Goal: Transaction & Acquisition: Purchase product/service

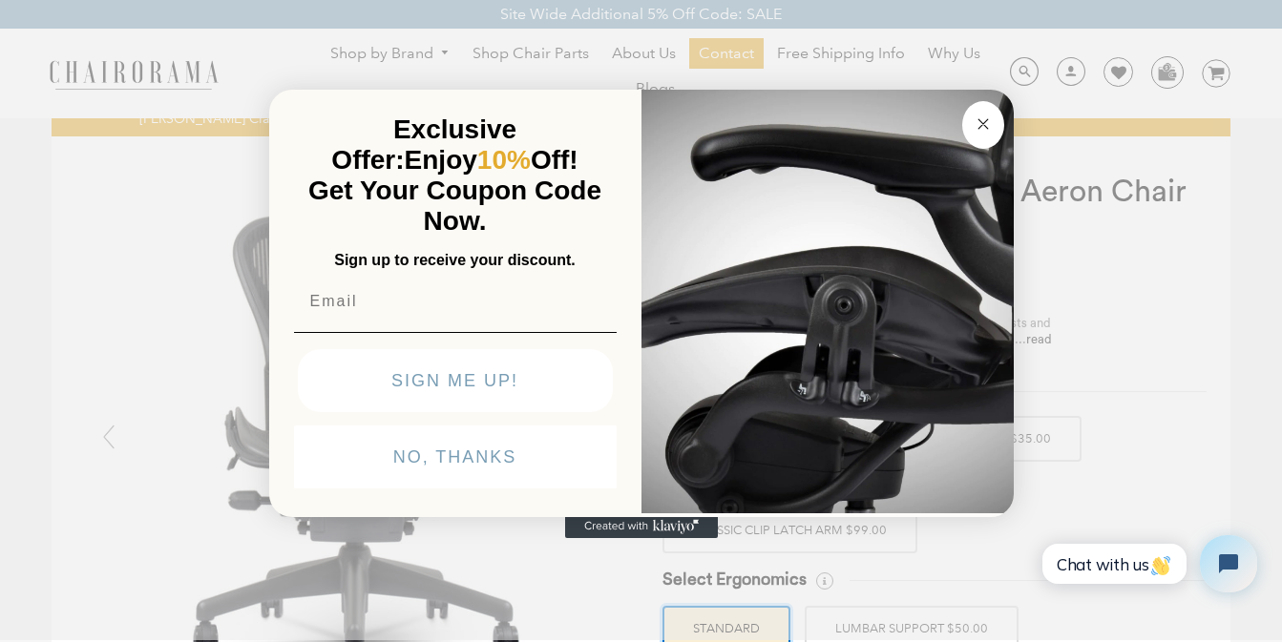
click at [976, 120] on circle "Close dialog" at bounding box center [983, 124] width 22 height 22
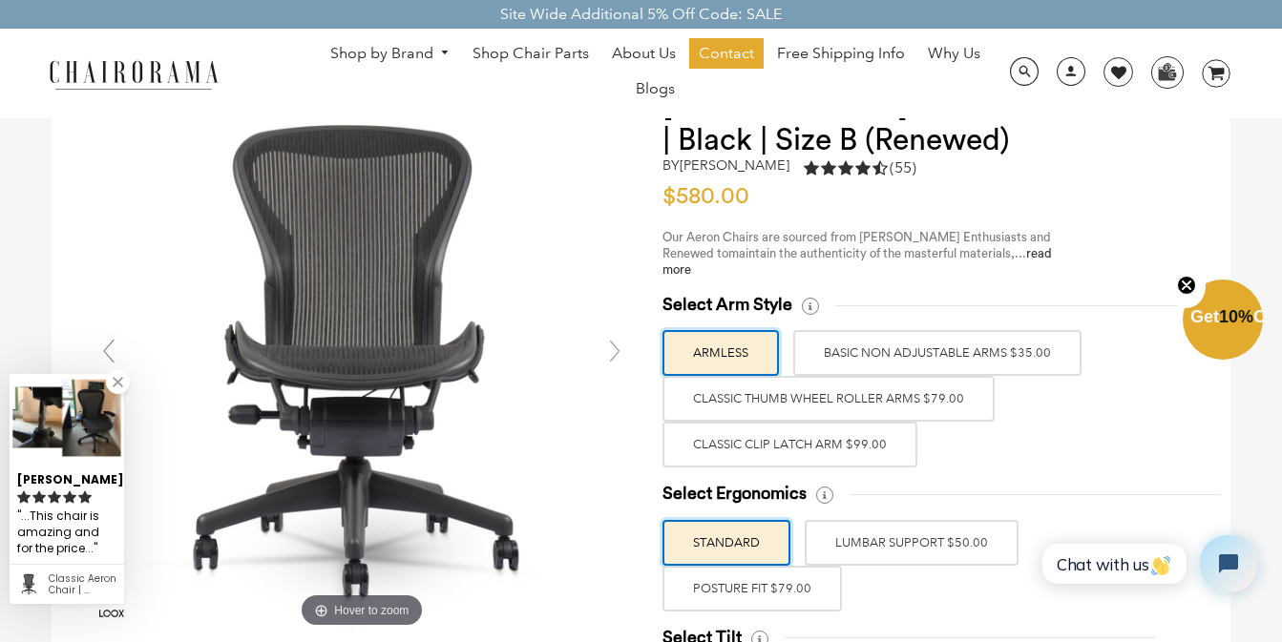
scroll to position [107, 0]
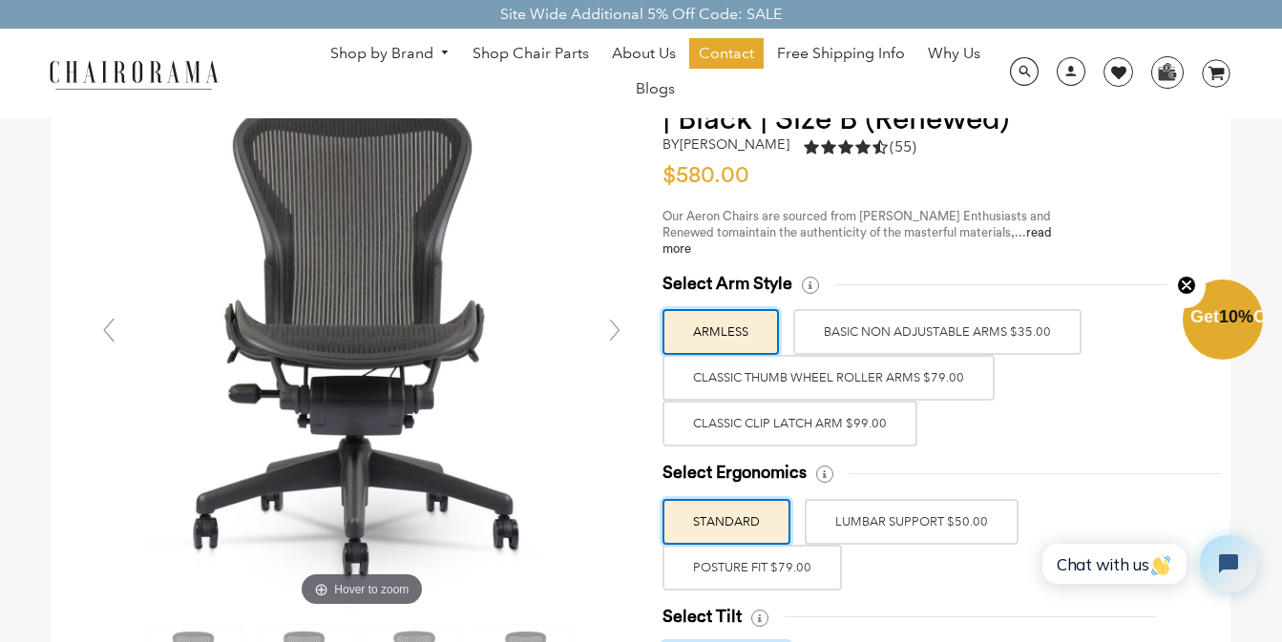
click at [794, 567] on label "POSTURE FIT $79.00" at bounding box center [751, 568] width 179 height 46
click at [0, 0] on input "POSTURE FIT $79.00" at bounding box center [0, 0] width 0 height 0
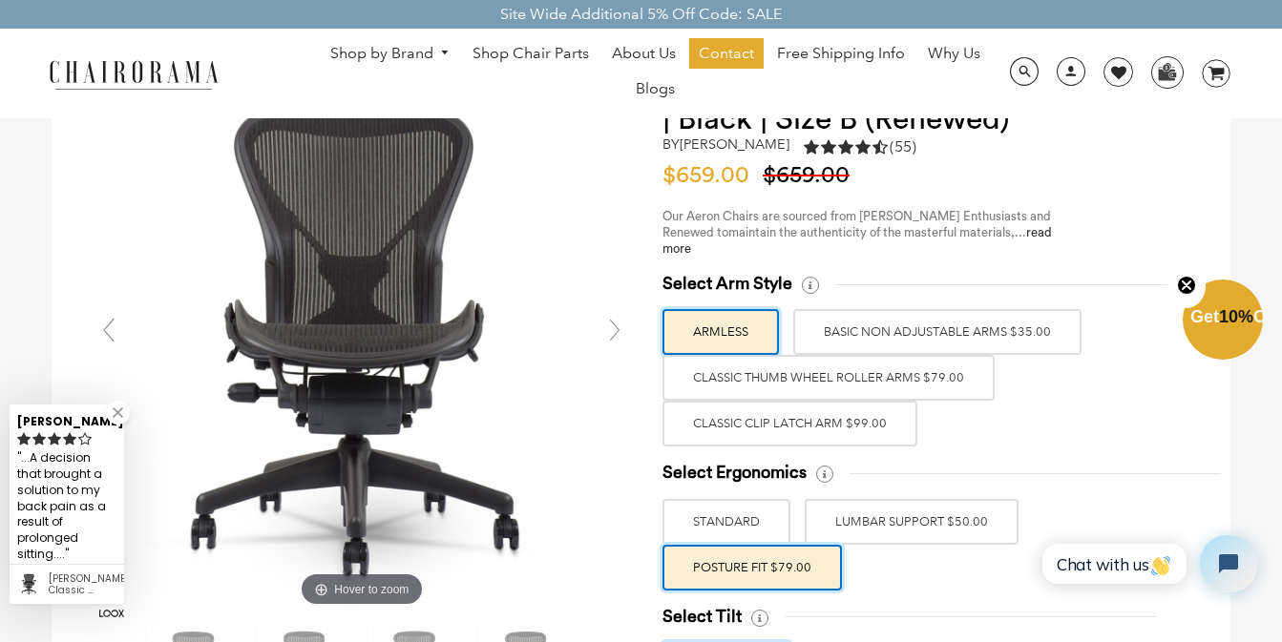
click at [836, 419] on label "Classic Clip Latch Arm $99.00" at bounding box center [789, 424] width 255 height 46
click at [0, 0] on input "Classic Clip Latch Arm $99.00" at bounding box center [0, 0] width 0 height 0
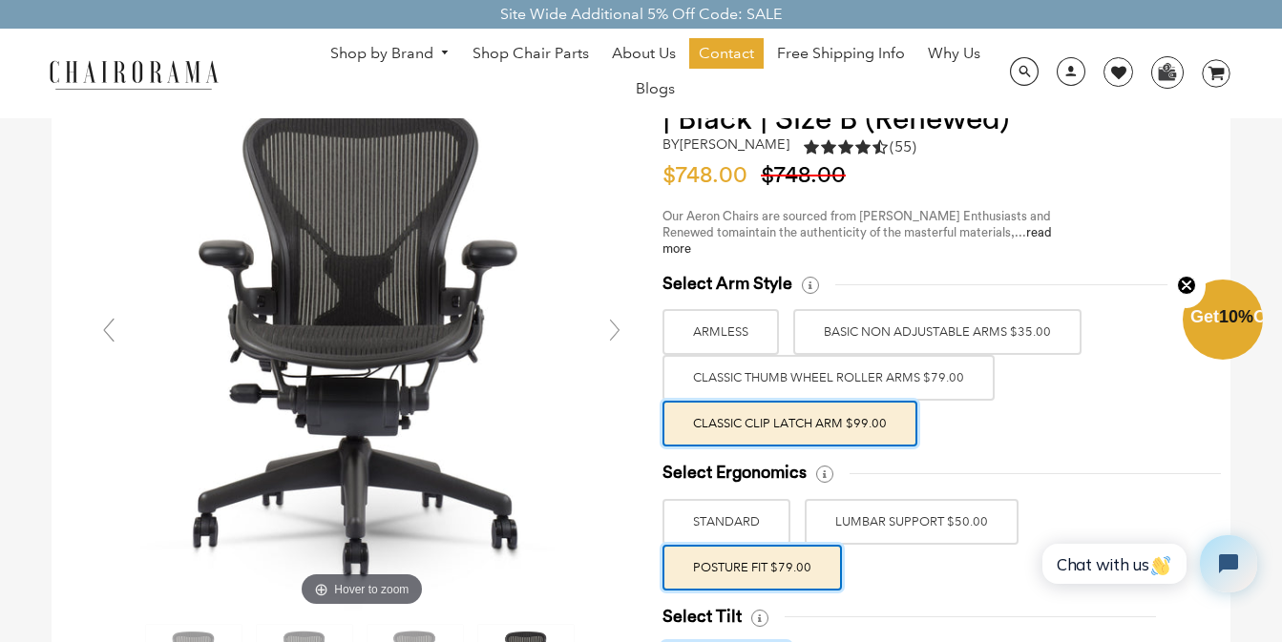
click at [845, 376] on label "Classic Thumb Wheel Roller Arms $79.00" at bounding box center [828, 378] width 332 height 46
click at [0, 0] on input "Classic Thumb Wheel Roller Arms $79.00" at bounding box center [0, 0] width 0 height 0
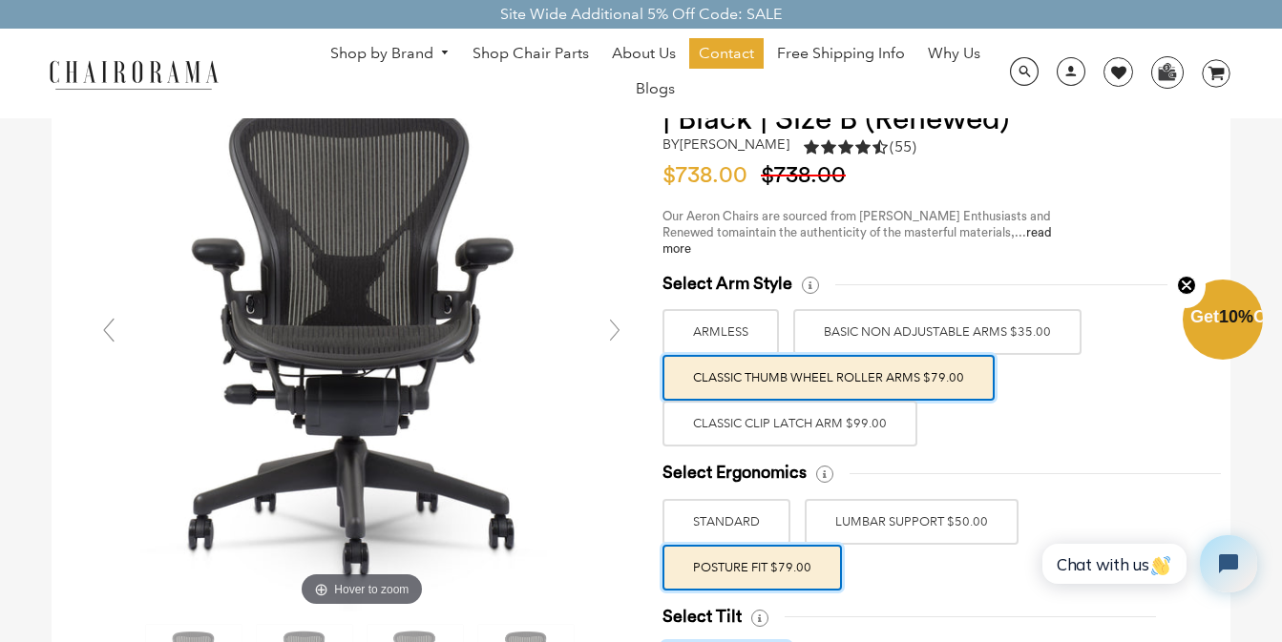
click at [843, 416] on label "Classic Clip Latch Arm $99.00" at bounding box center [789, 424] width 255 height 46
click at [0, 0] on input "Classic Clip Latch Arm $99.00" at bounding box center [0, 0] width 0 height 0
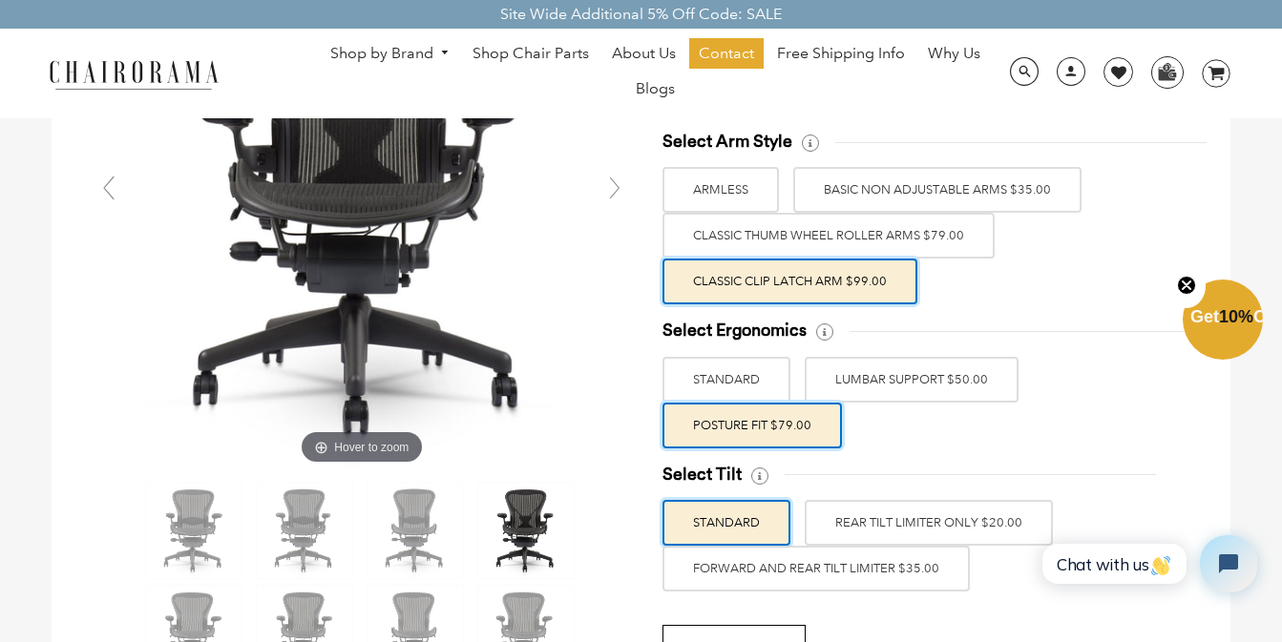
scroll to position [260, 0]
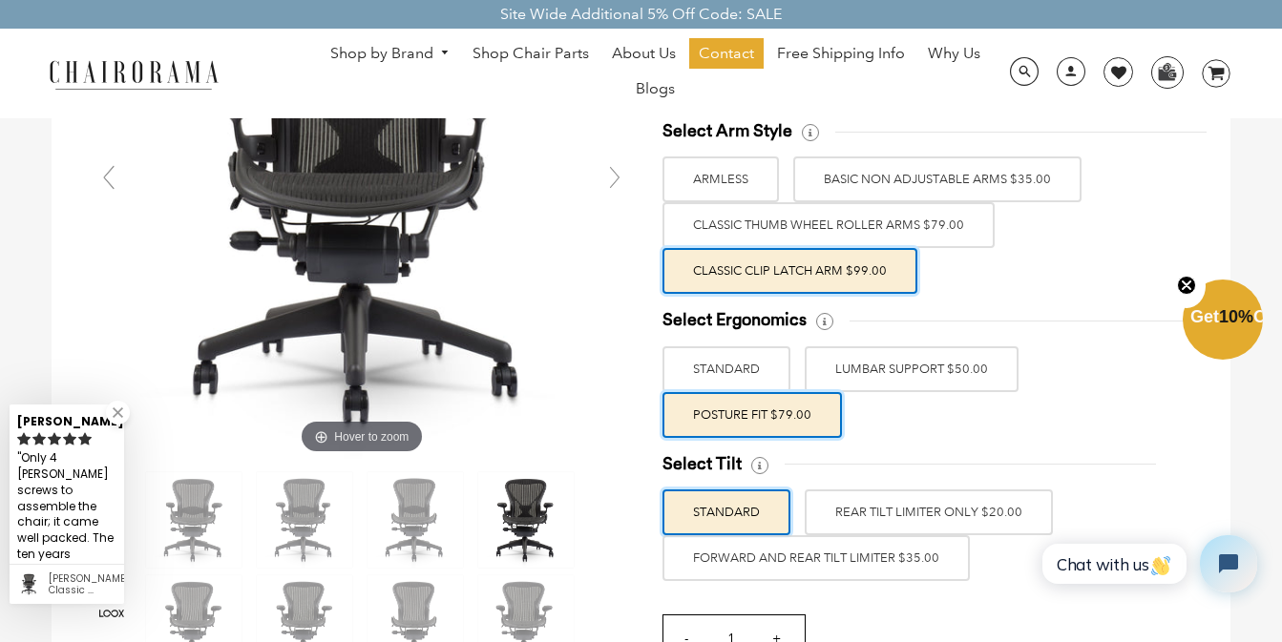
click at [907, 568] on label "FORWARD AND REAR TILT LIMITER $35.00" at bounding box center [815, 559] width 307 height 46
click at [0, 0] on input "FORWARD AND REAR TILT LIMITER $35.00" at bounding box center [0, 0] width 0 height 0
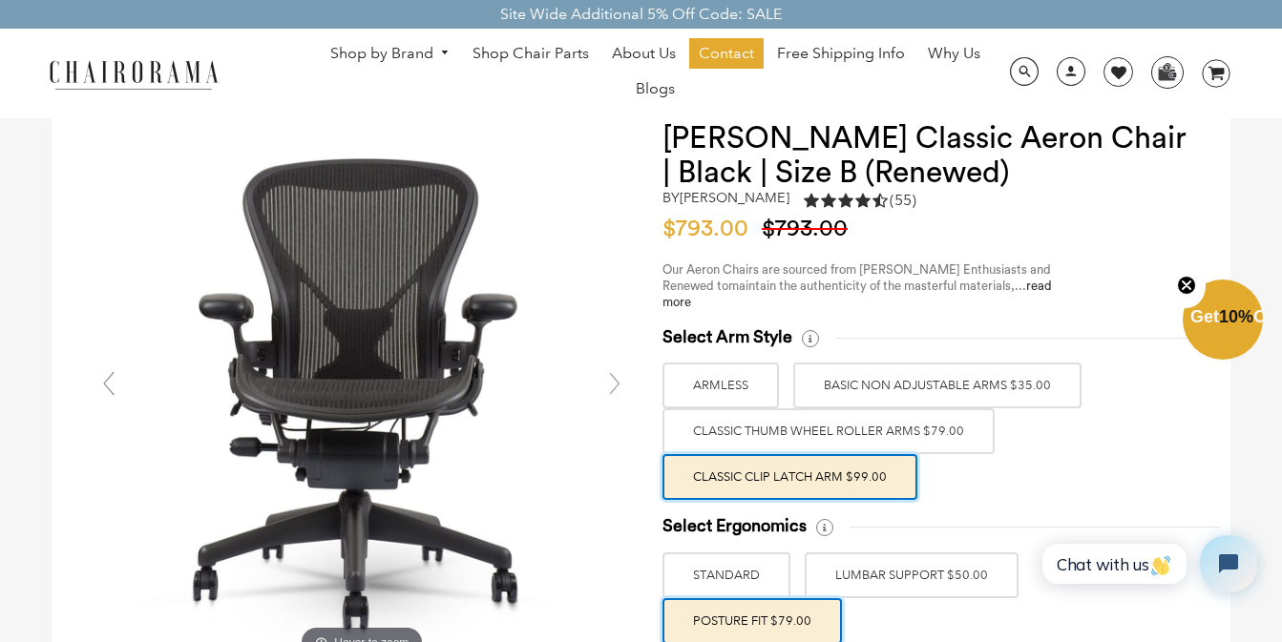
scroll to position [53, 0]
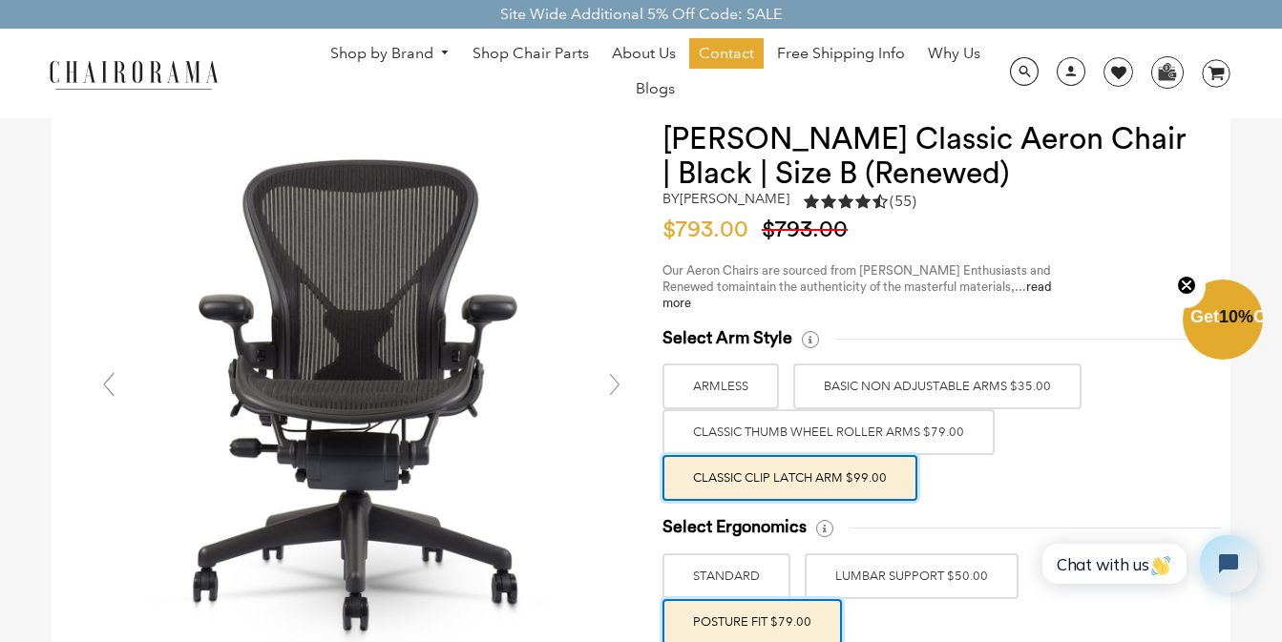
click at [617, 384] on link at bounding box center [615, 385] width 38 height 38
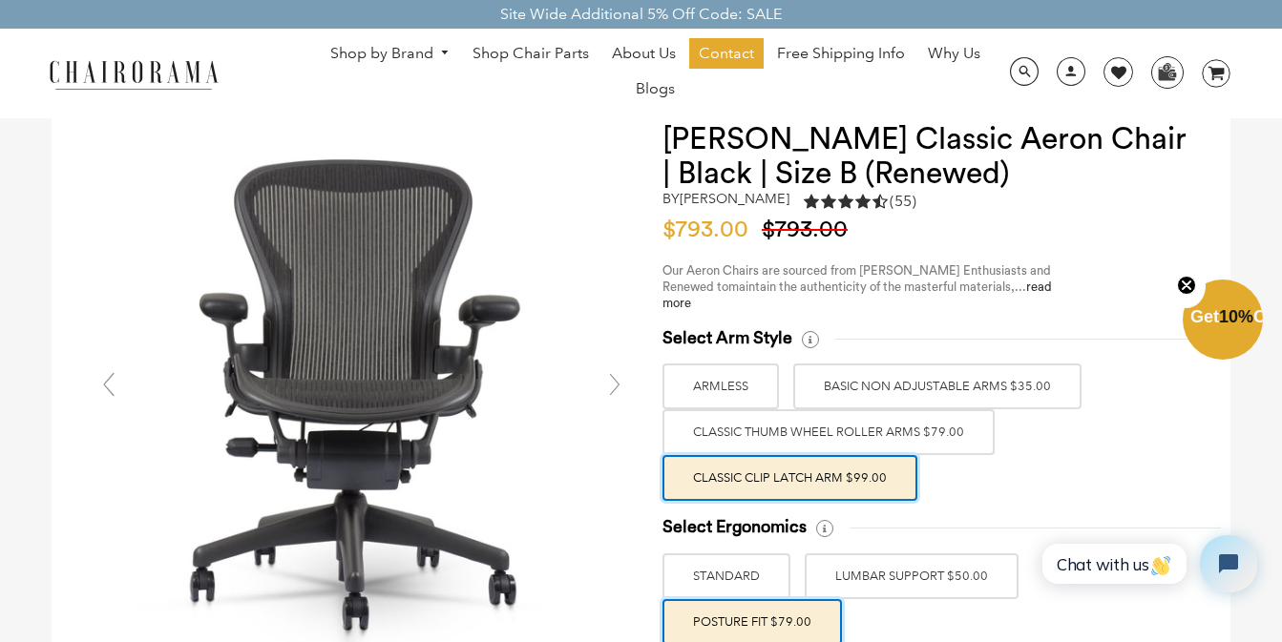
click at [617, 384] on link at bounding box center [615, 385] width 38 height 38
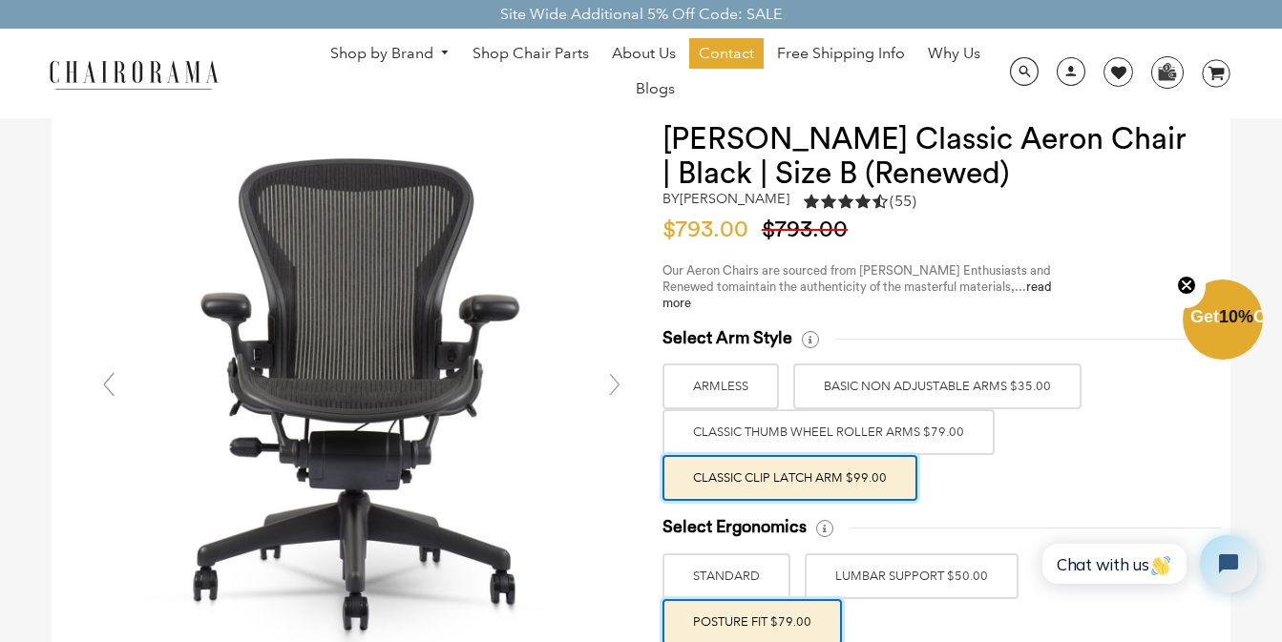
click at [617, 384] on link at bounding box center [615, 385] width 38 height 38
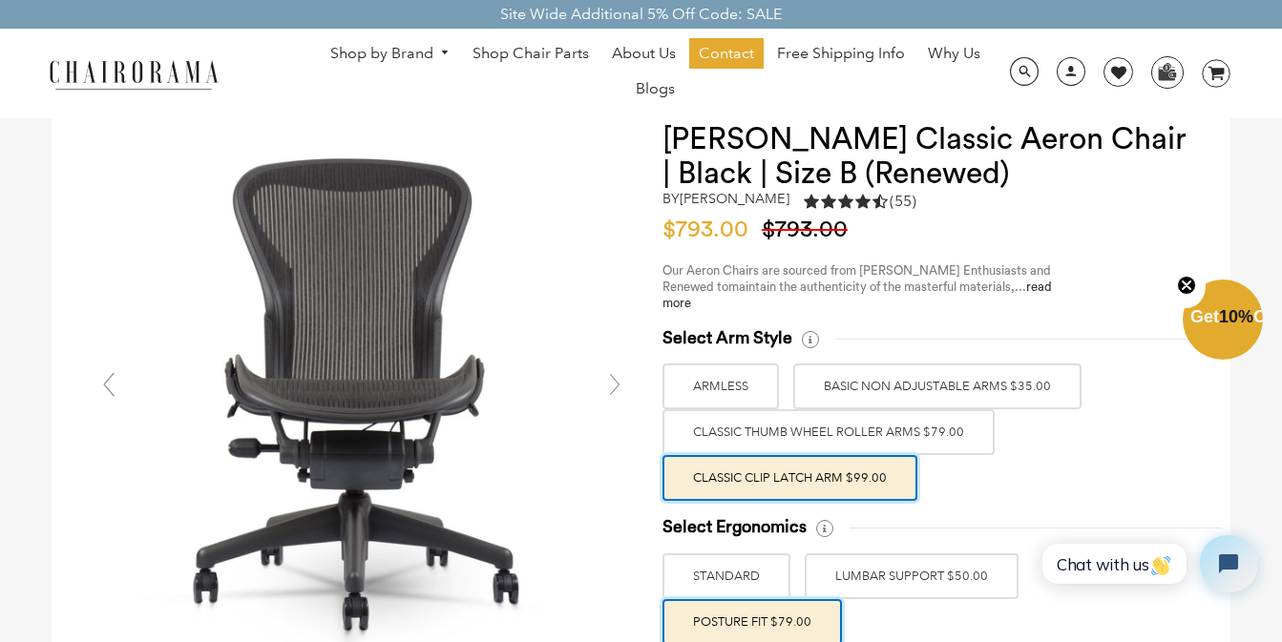
click at [617, 384] on link at bounding box center [615, 385] width 38 height 38
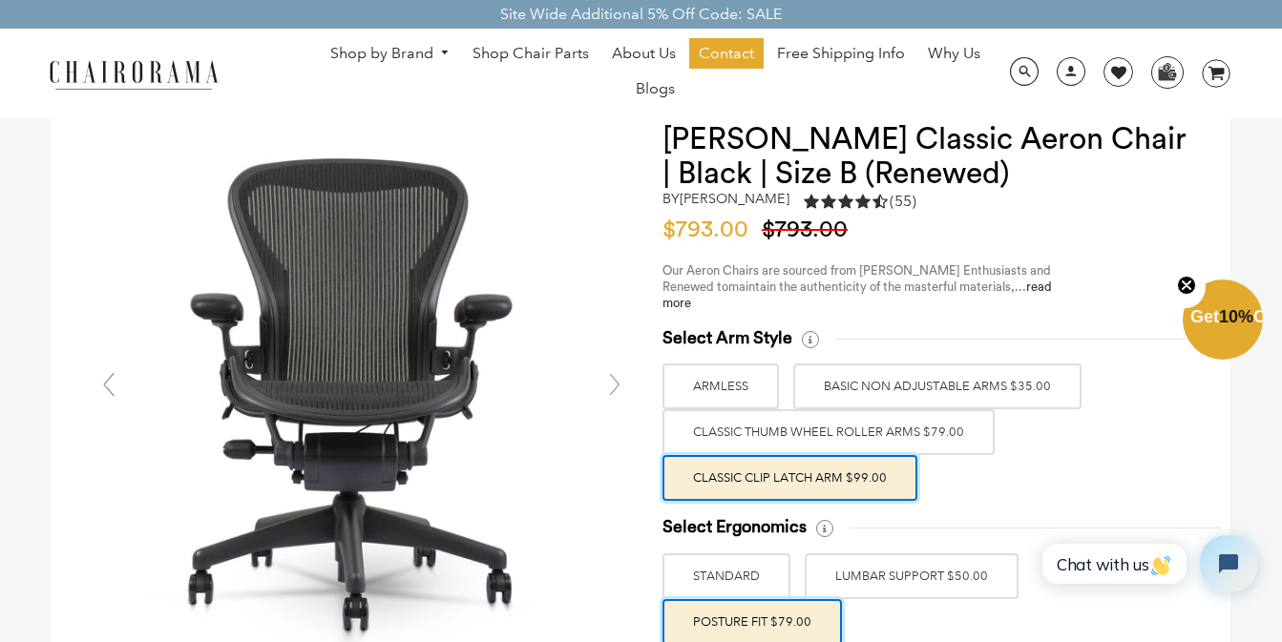
click at [617, 384] on link at bounding box center [615, 385] width 38 height 38
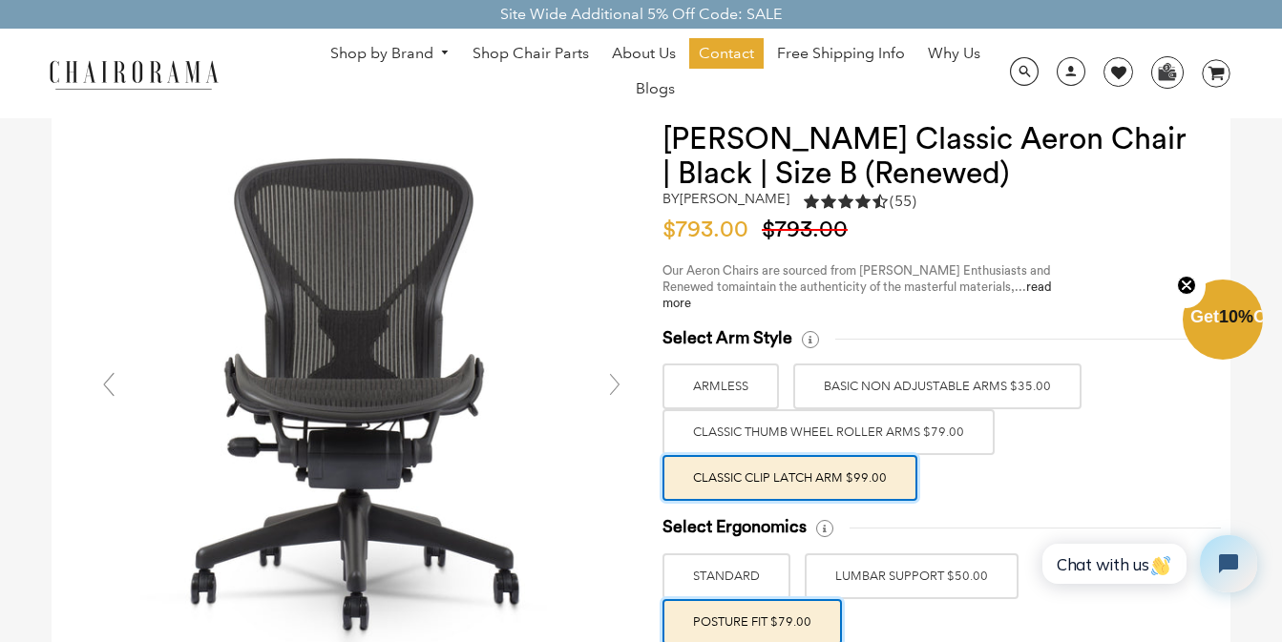
click at [617, 384] on link at bounding box center [615, 385] width 38 height 38
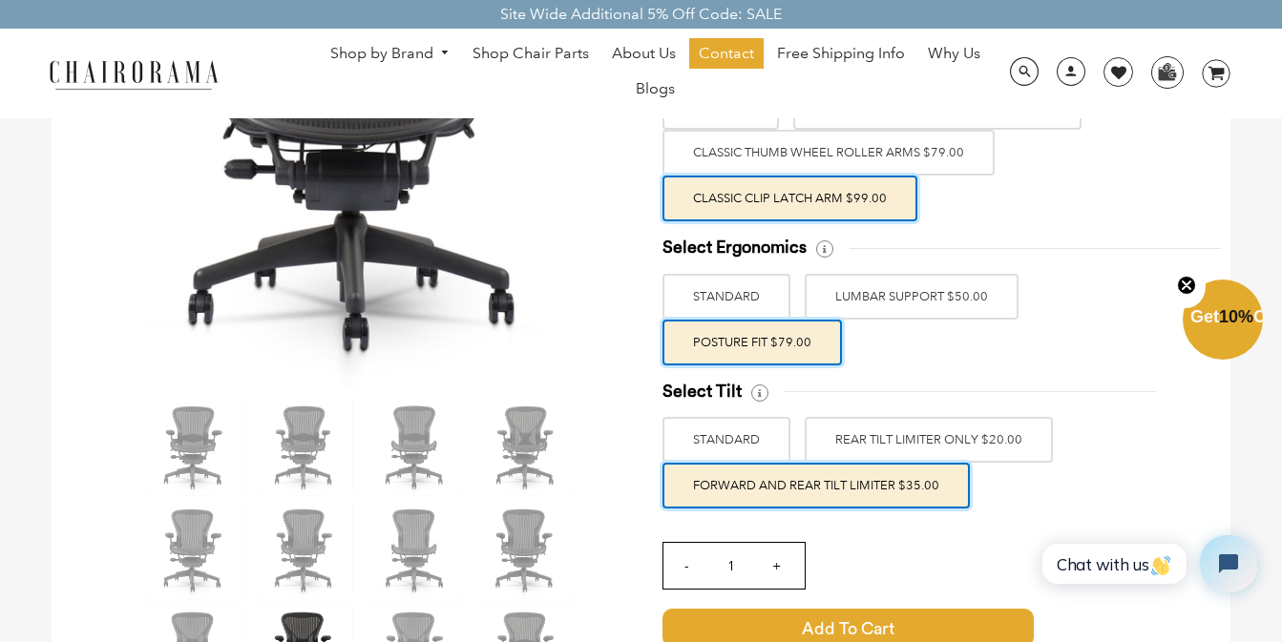
scroll to position [338, 0]
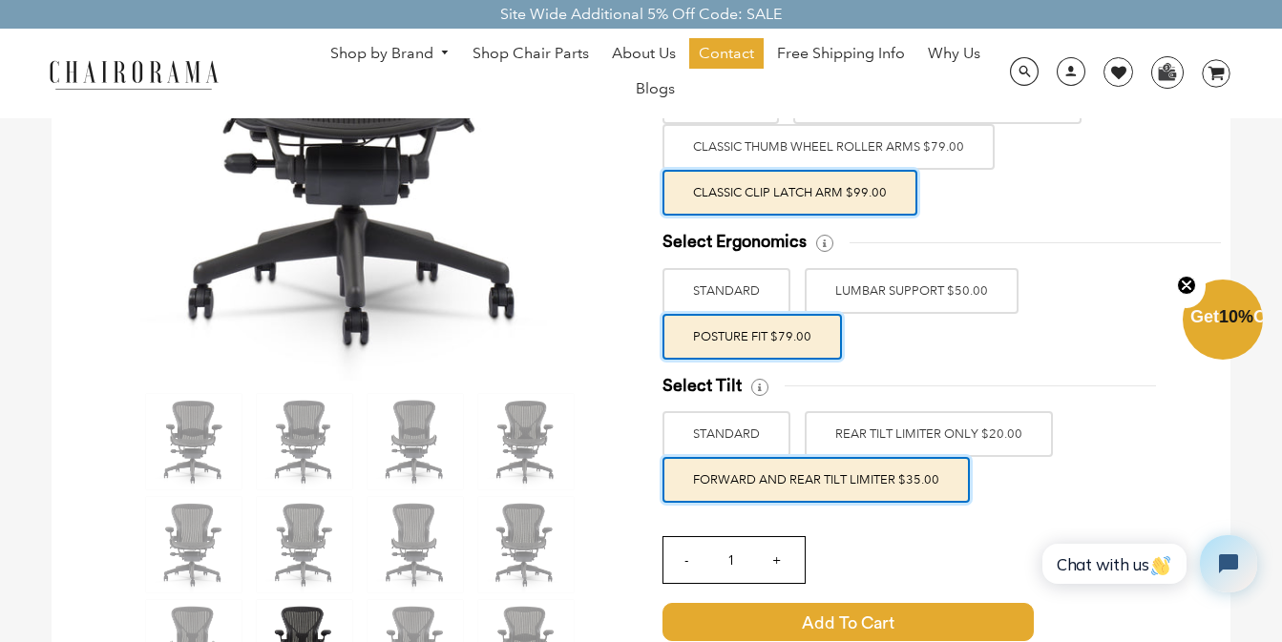
click at [1012, 438] on label "REAR TILT LIMITER ONLY $20.00" at bounding box center [929, 434] width 248 height 46
click at [0, 0] on input "REAR TILT LIMITER ONLY $20.00" at bounding box center [0, 0] width 0 height 0
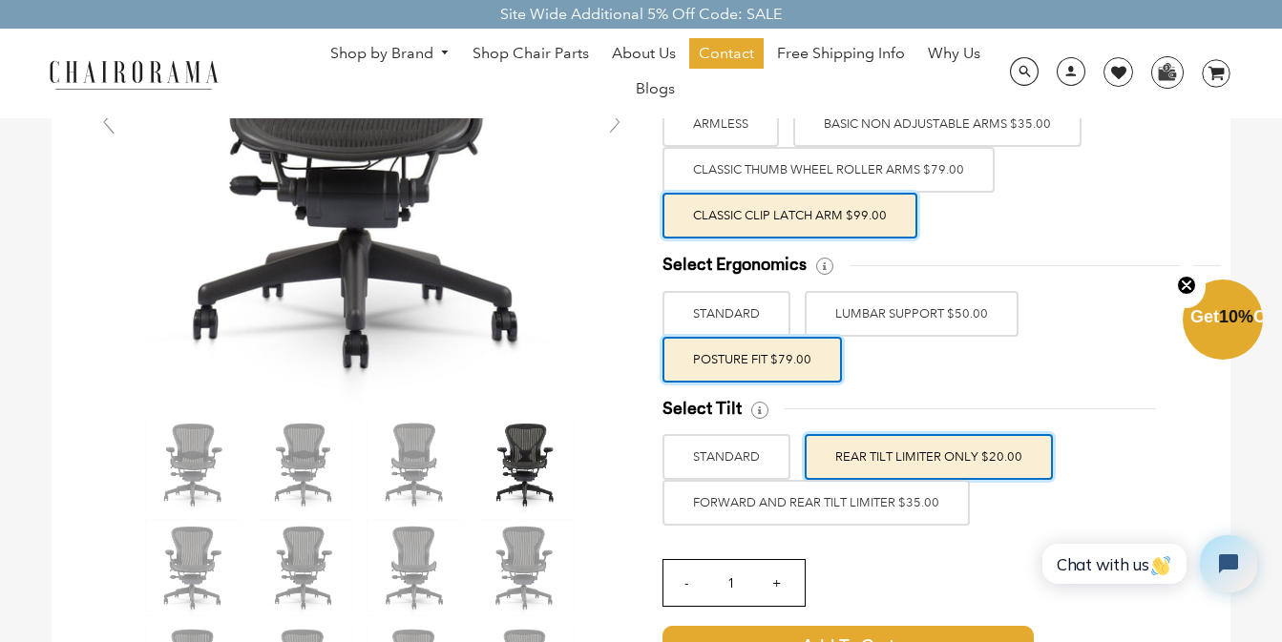
scroll to position [313, 0]
